Goal: Task Accomplishment & Management: Complete application form

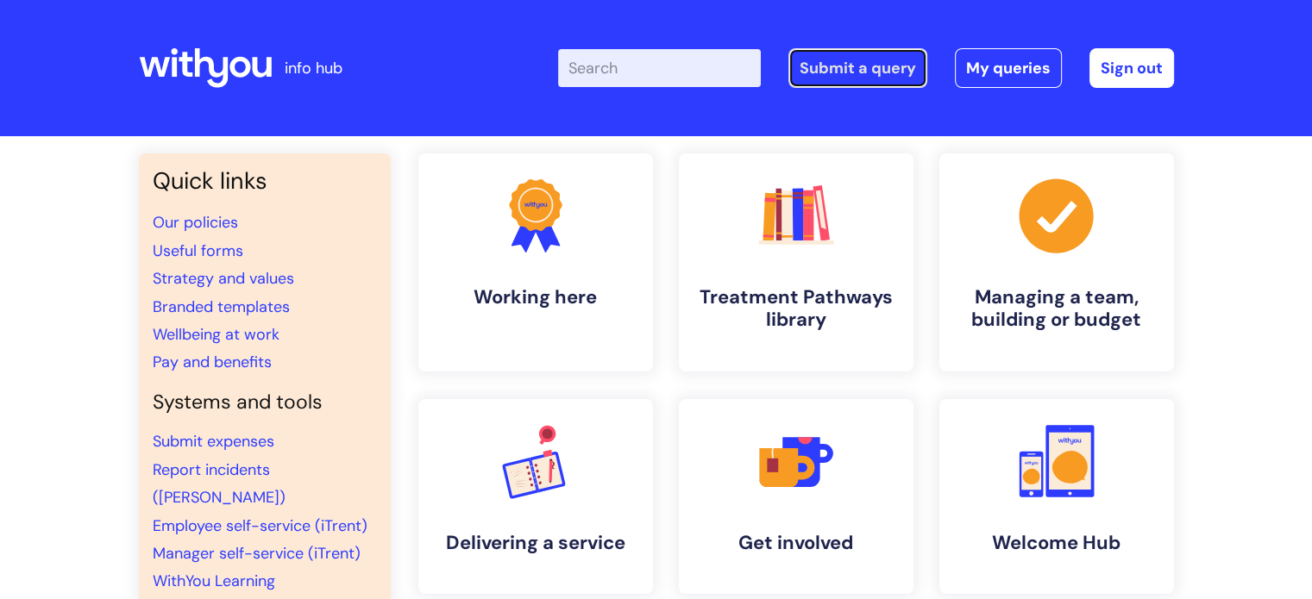
click at [899, 85] on link "Submit a query" at bounding box center [857, 68] width 139 height 40
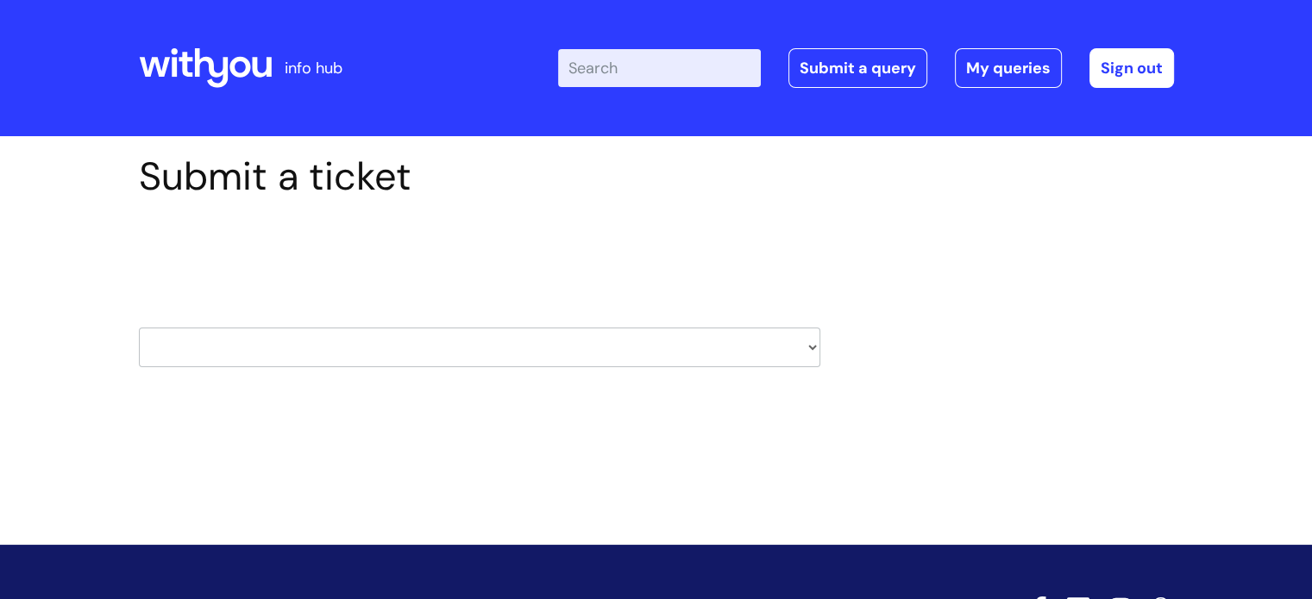
drag, startPoint x: 799, startPoint y: 348, endPoint x: 625, endPoint y: 355, distance: 173.5
click at [799, 348] on select "HR / People IT and Support Clinical Drug Alerts Finance Accounts Data Support T…" at bounding box center [479, 348] width 681 height 40
select select "it_and_support"
click at [139, 328] on select "HR / People IT and Support Clinical Drug Alerts Finance Accounts Data Support T…" at bounding box center [479, 348] width 681 height 40
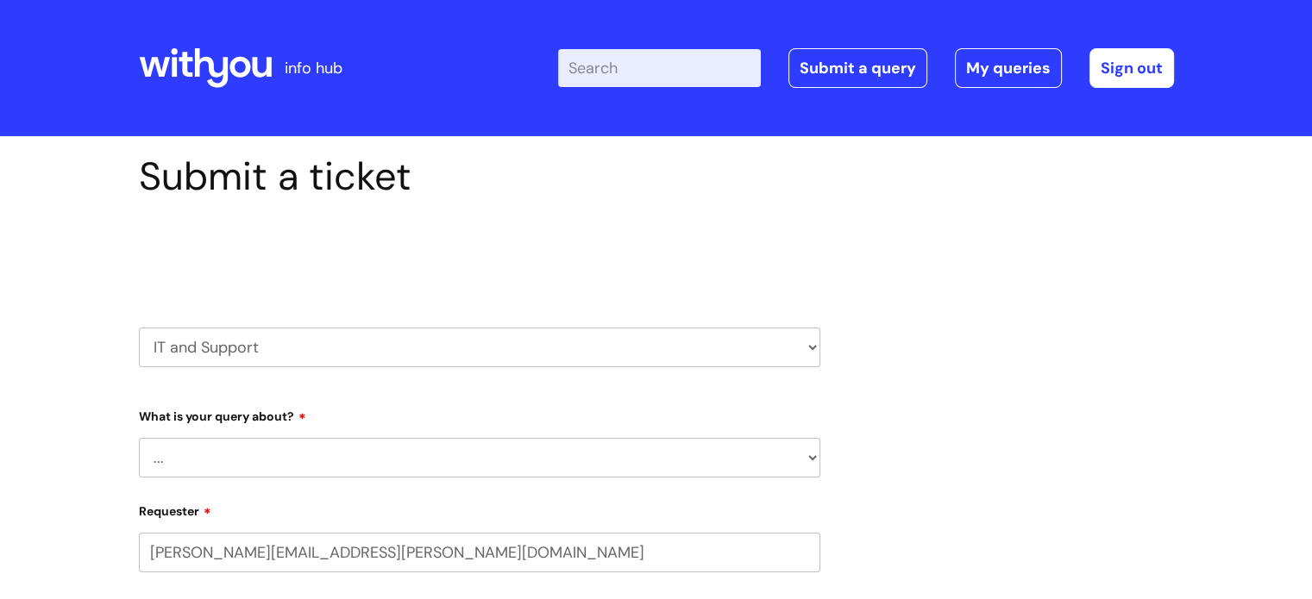
select select "80004286540"
click at [304, 451] on select "... Mobile Phone Reset & MFA Accounts, Starters and Leavers IT Hardware issue I…" at bounding box center [479, 458] width 681 height 40
select select "Accounts, Starters and Leavers"
click at [139, 438] on select "... Mobile Phone Reset & MFA Accounts, Starters and Leavers IT Hardware issue I…" at bounding box center [479, 458] width 681 height 40
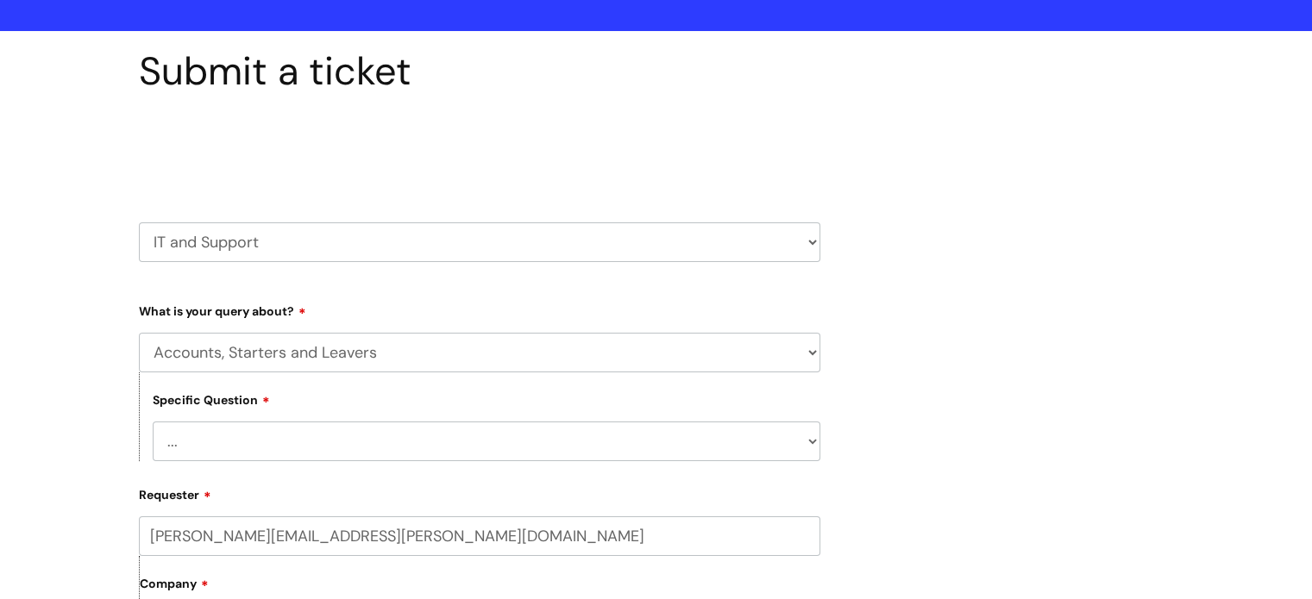
scroll to position [259, 0]
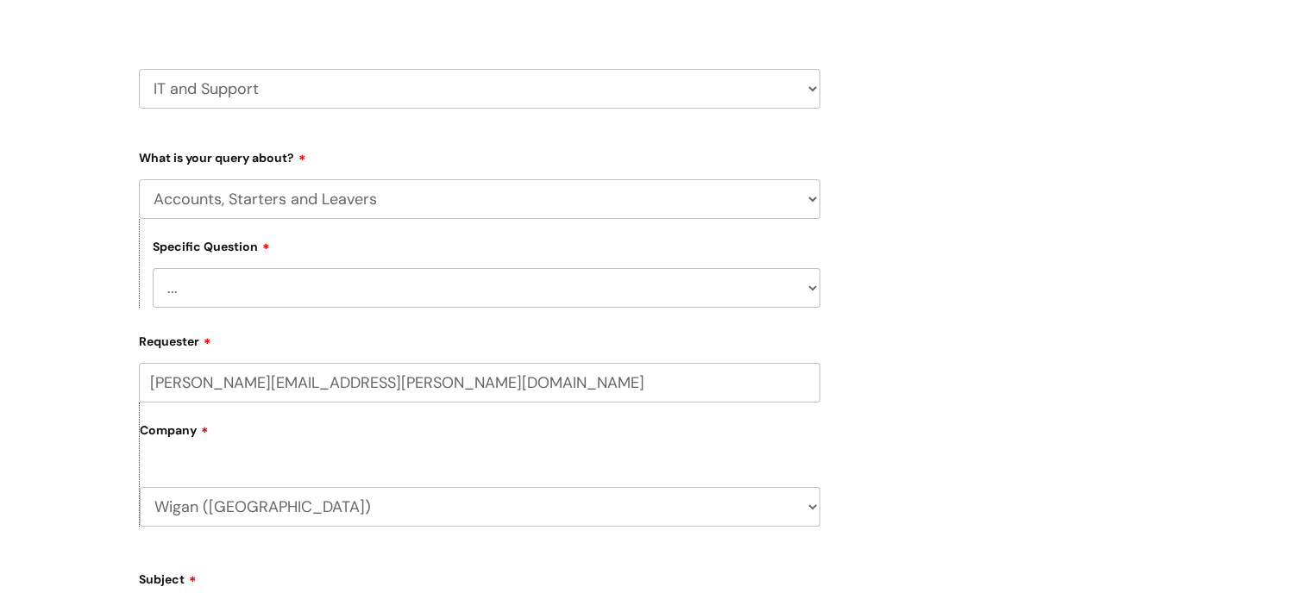
click at [207, 292] on select "... I have a new starter I have a leaver I need to make a change to an account …" at bounding box center [487, 288] width 668 height 40
select select "I have a new starter"
click at [153, 268] on select "... I have a new starter I have a leaver I need to make a change to an account …" at bounding box center [487, 288] width 668 height 40
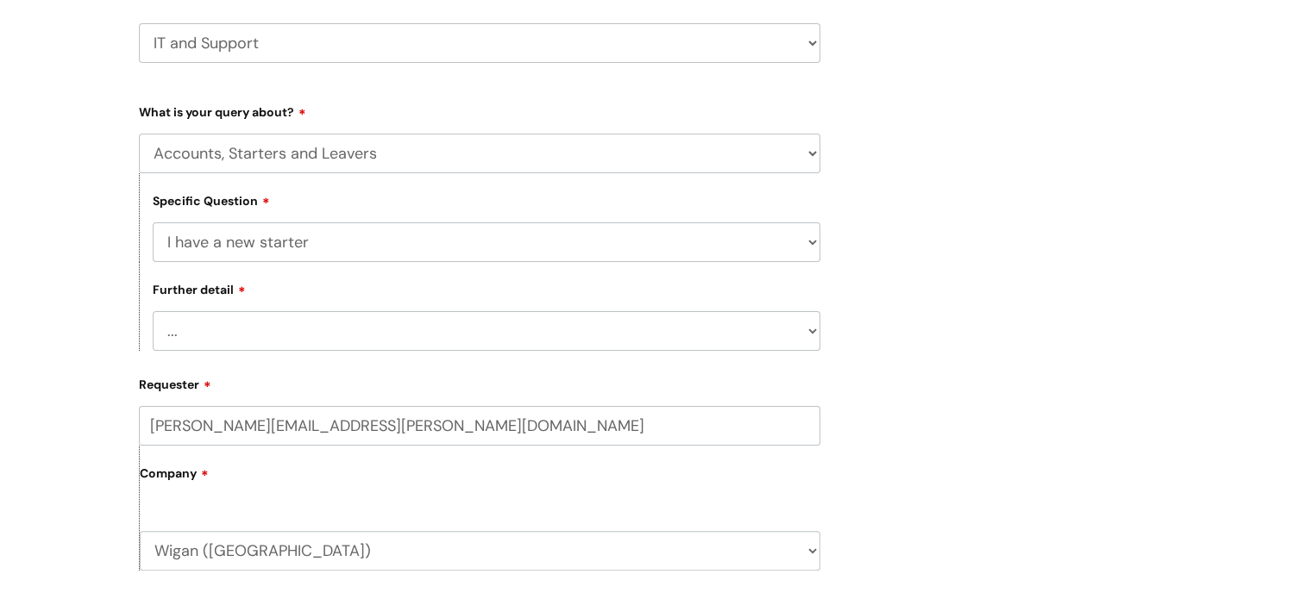
scroll to position [345, 0]
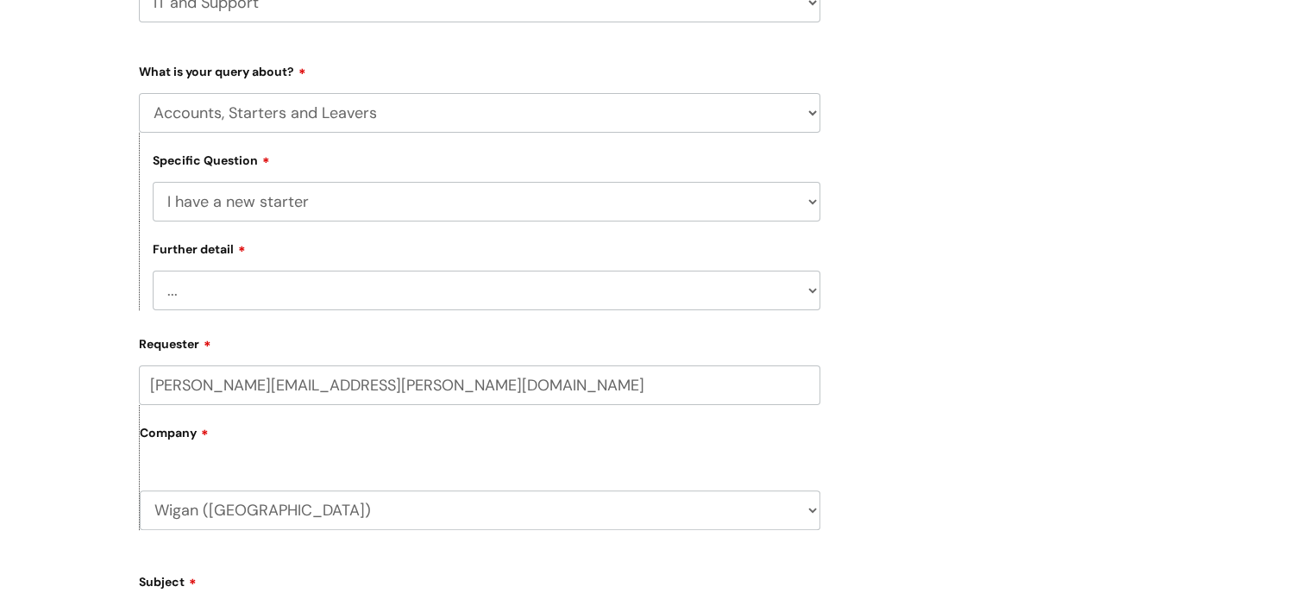
click at [207, 294] on select "... Can I have my new starter’s IT account details I need to amend the name, de…" at bounding box center [487, 291] width 668 height 40
select select "Can I have my new starter’s IT account details"
click at [153, 272] on select "... Can I have my new starter’s IT account details I need to amend the name, de…" at bounding box center [487, 291] width 668 height 40
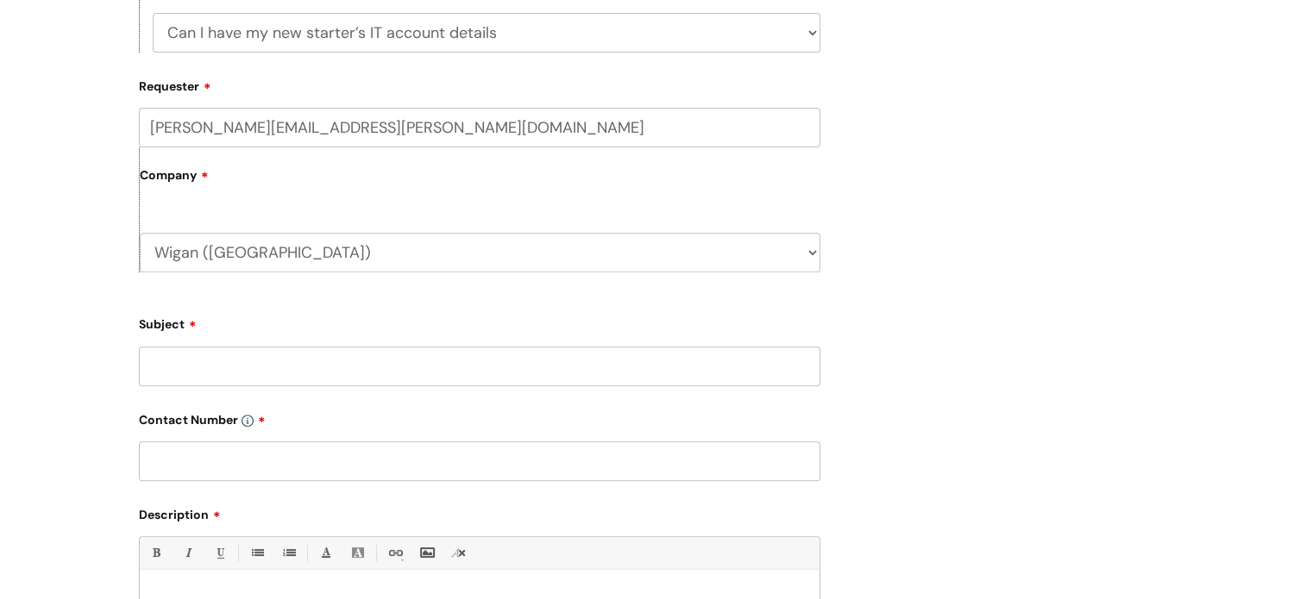
scroll to position [604, 0]
click at [195, 363] on input "Subject" at bounding box center [479, 366] width 681 height 40
type input "New agency starter"
click at [179, 452] on input "text" at bounding box center [479, 461] width 681 height 40
paste input "07970830647"
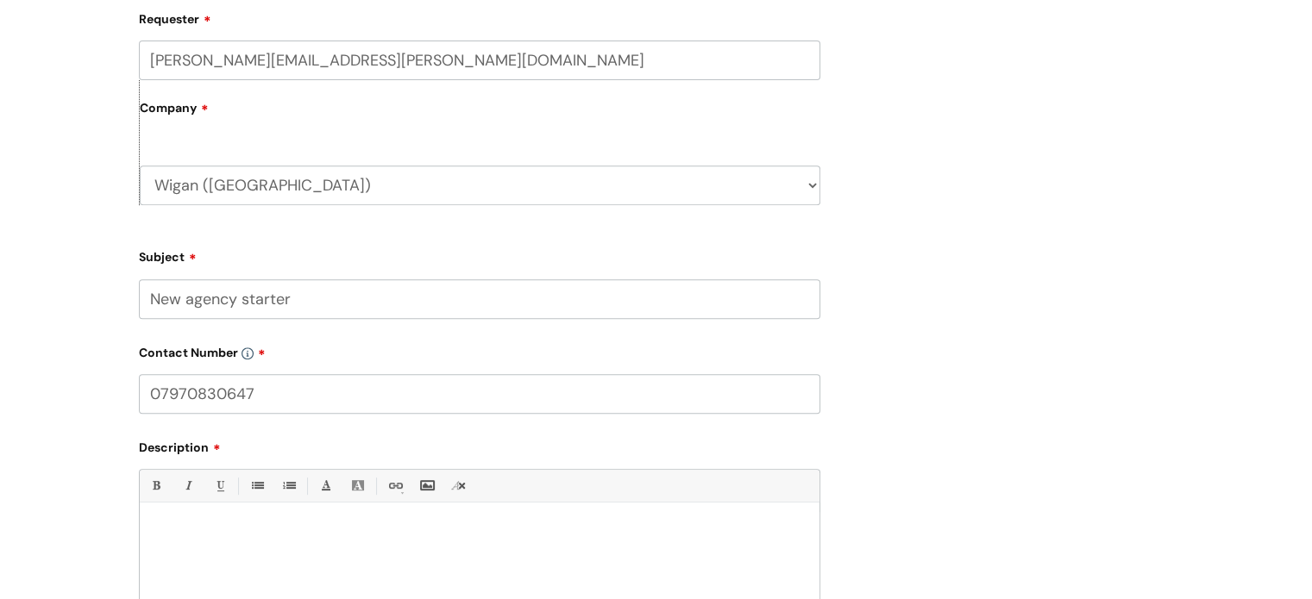
scroll to position [776, 0]
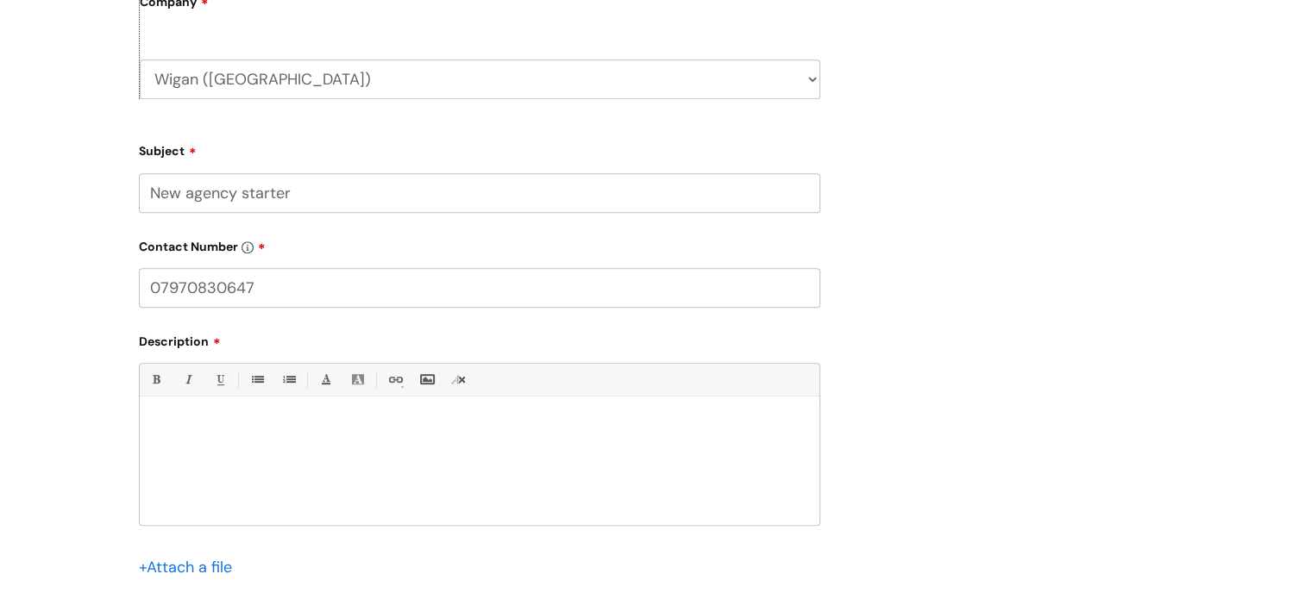
type input "07970830647"
click at [159, 424] on p at bounding box center [480, 427] width 654 height 16
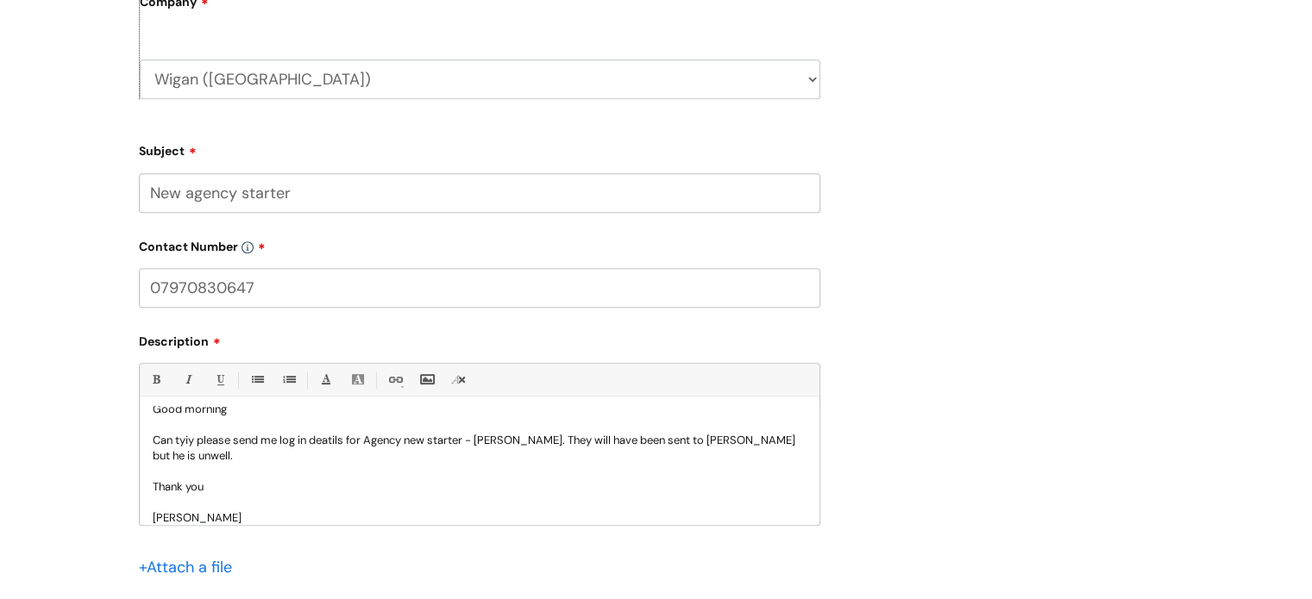
scroll to position [13, 0]
drag, startPoint x: 183, startPoint y: 441, endPoint x: 247, endPoint y: 486, distance: 78.0
click at [274, 502] on p at bounding box center [480, 507] width 654 height 16
click at [195, 444] on p "Can tyiy please send me log in deatils for Agency new starter - Christogpher Wr…" at bounding box center [480, 452] width 654 height 31
drag, startPoint x: 330, startPoint y: 439, endPoint x: 328, endPoint y: 449, distance: 9.6
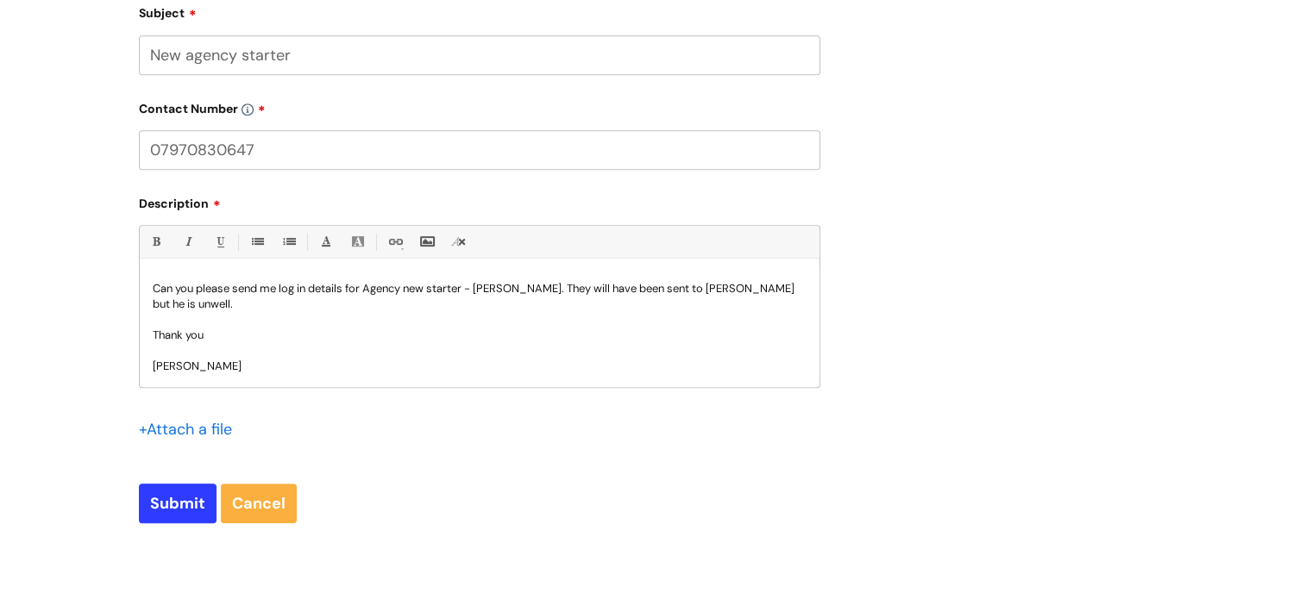
scroll to position [1035, 0]
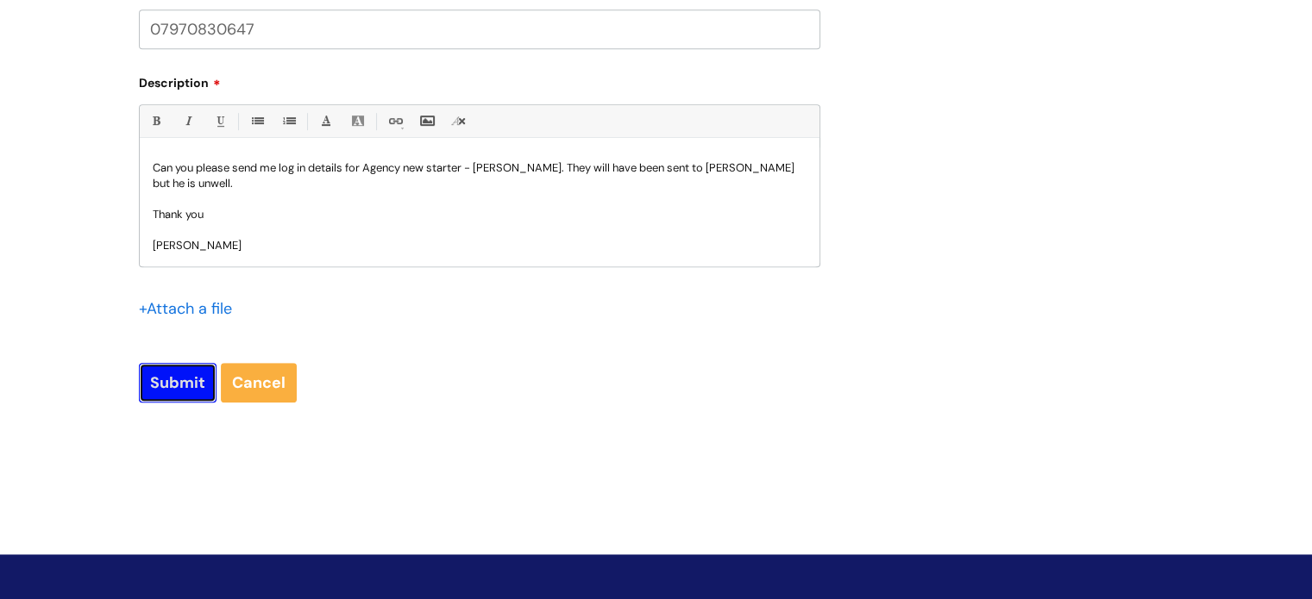
click at [166, 386] on input "Submit" at bounding box center [178, 383] width 78 height 40
type input "Please Wait..."
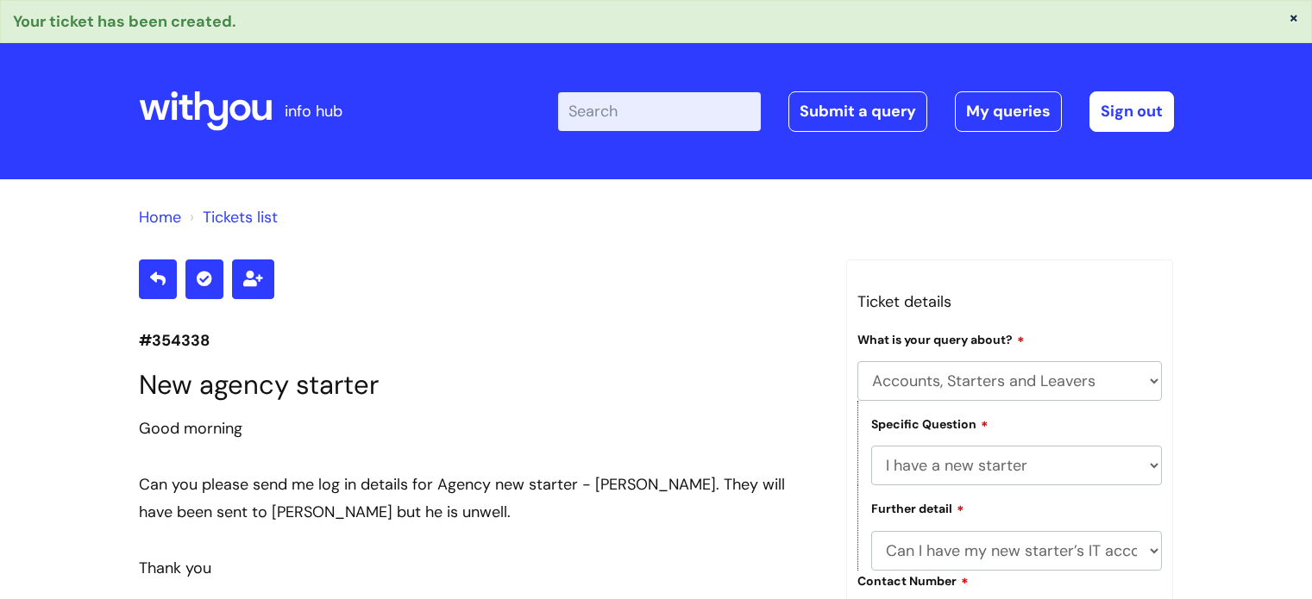
select select "Accounts, Starters and Leavers"
select select "I have a new starter"
select select "Can I have my new starter’s IT account details"
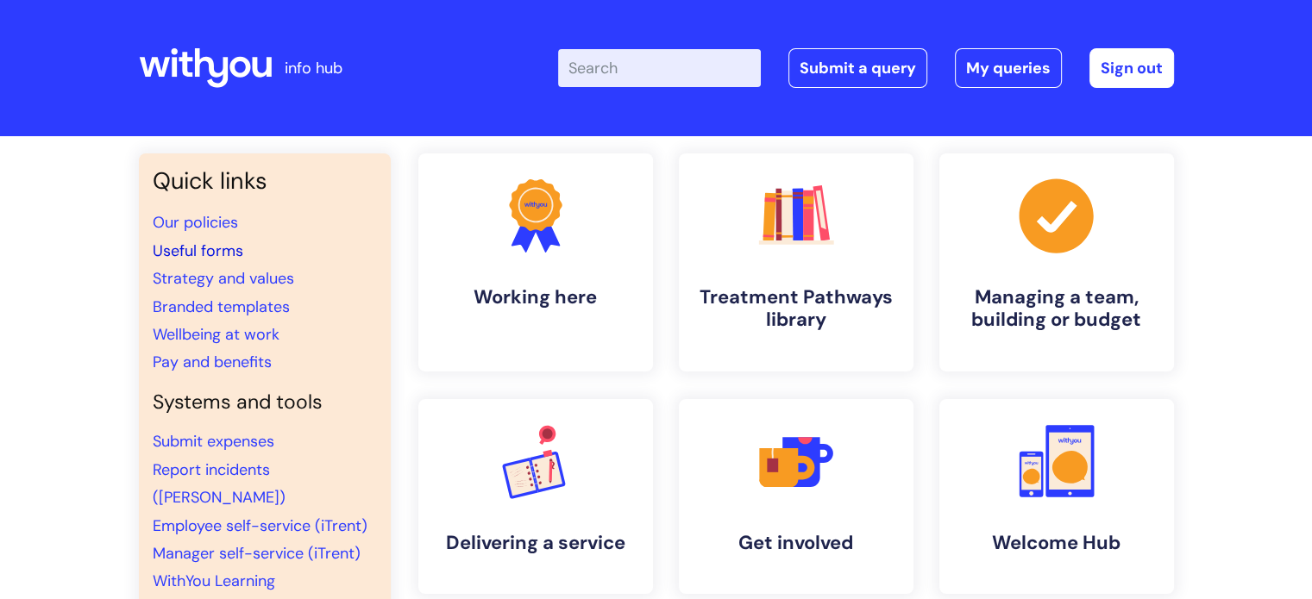
click at [216, 248] on link "Useful forms" at bounding box center [198, 251] width 91 height 21
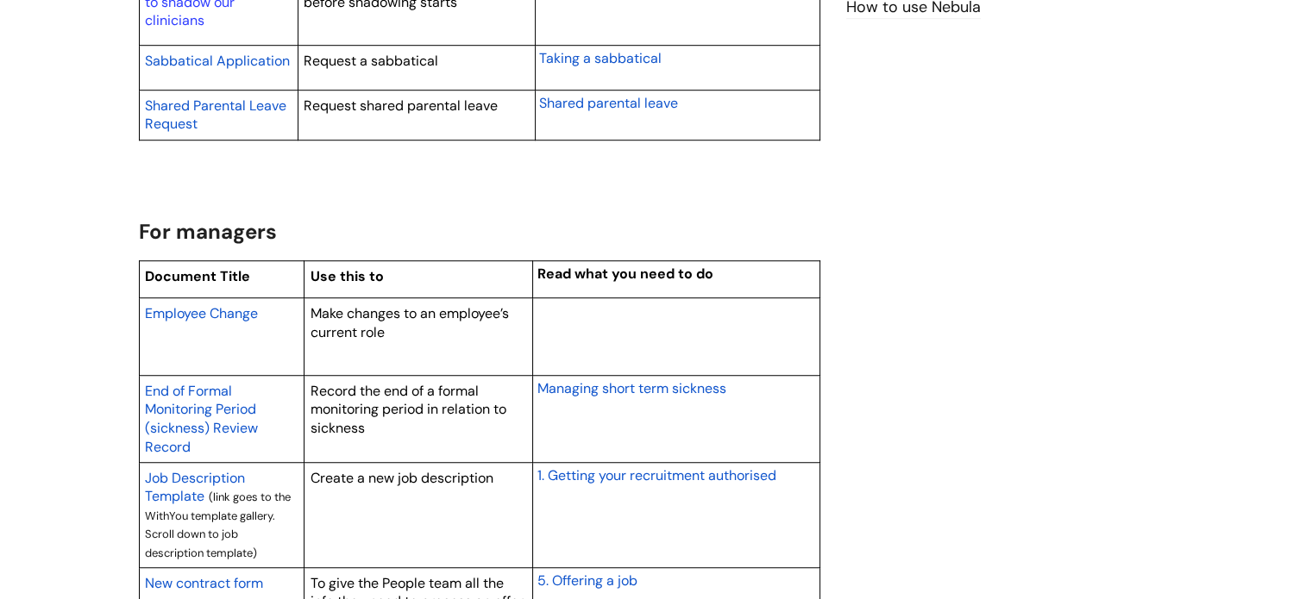
scroll to position [1380, 0]
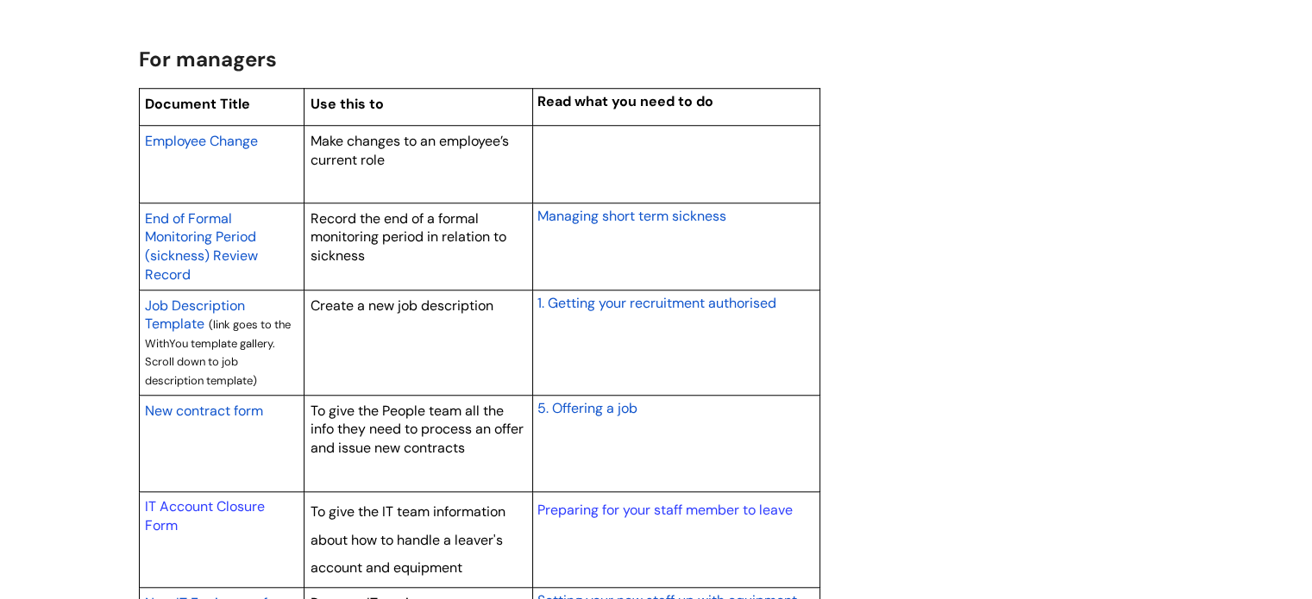
click at [201, 413] on span "New contract form" at bounding box center [204, 411] width 118 height 18
